Goal: Transaction & Acquisition: Obtain resource

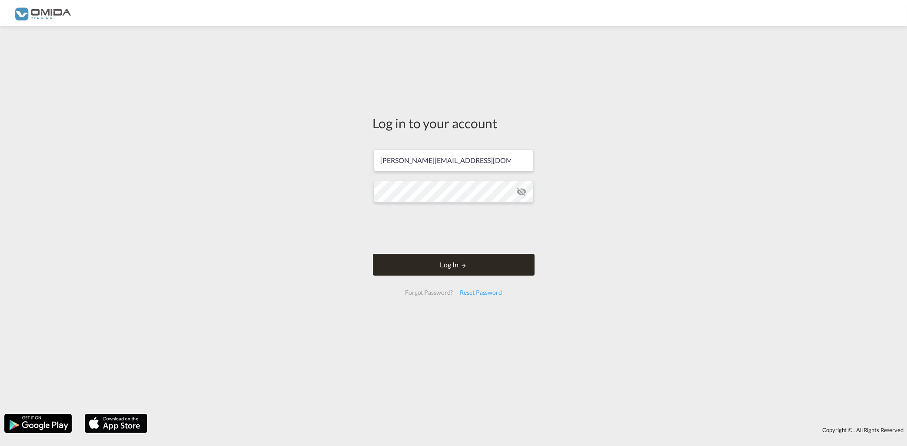
click at [501, 270] on button "Log In" at bounding box center [454, 265] width 162 height 22
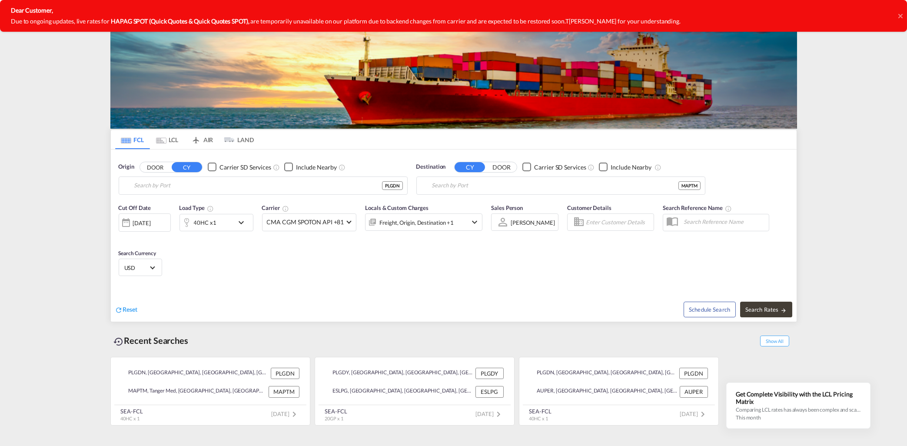
type input "Gdansk, PLGDN"
click at [492, 188] on input "Tanger Med, MAPTM" at bounding box center [566, 185] width 269 height 13
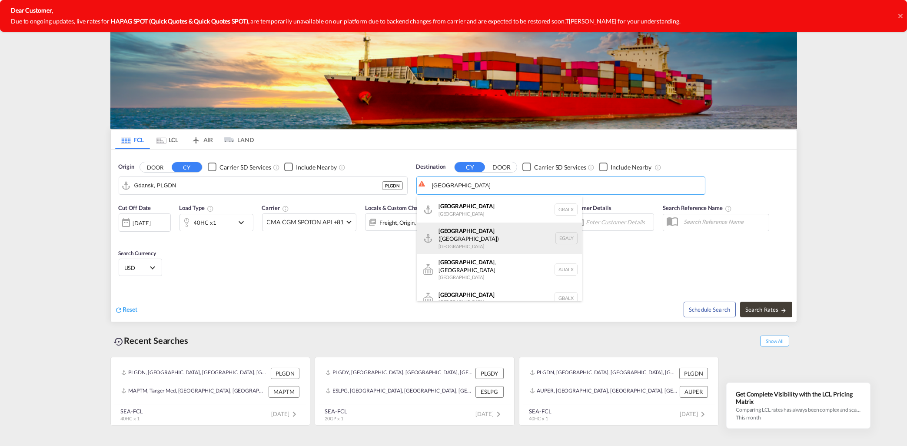
click at [494, 236] on div "Alexandria ([GEOGRAPHIC_DATA]) [GEOGRAPHIC_DATA] EGALY" at bounding box center [499, 237] width 165 height 31
type input "Alexandria ([GEOGRAPHIC_DATA]), EGALY"
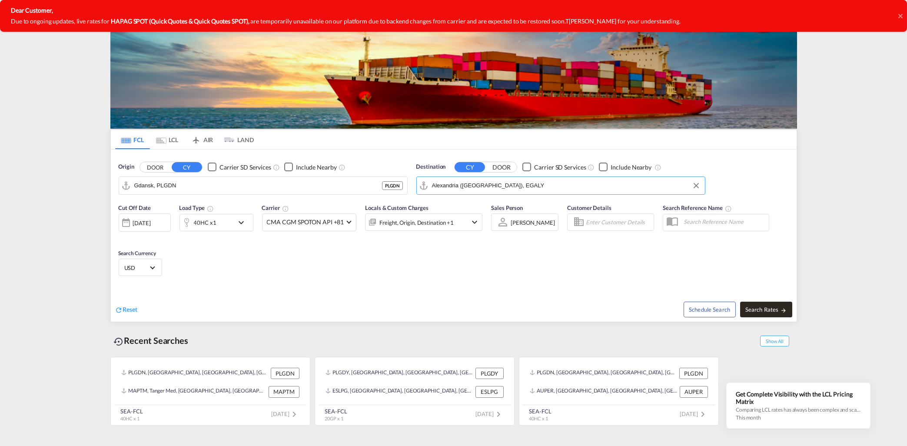
click at [756, 307] on span "Search Rates" at bounding box center [766, 309] width 42 height 7
type input "PLGDN to EGALY / [DATE]"
